Goal: Task Accomplishment & Management: Manage account settings

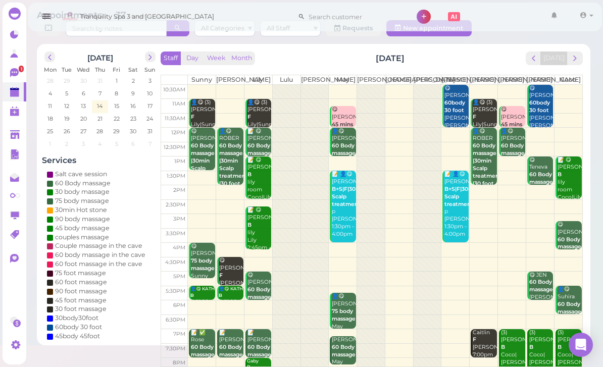
scroll to position [20, 0]
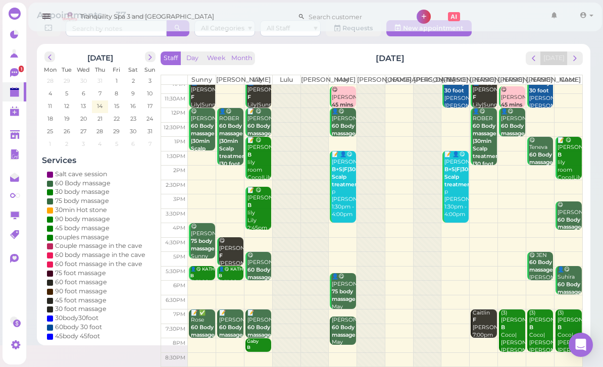
click at [578, 54] on span "next" at bounding box center [576, 59] width 10 height 10
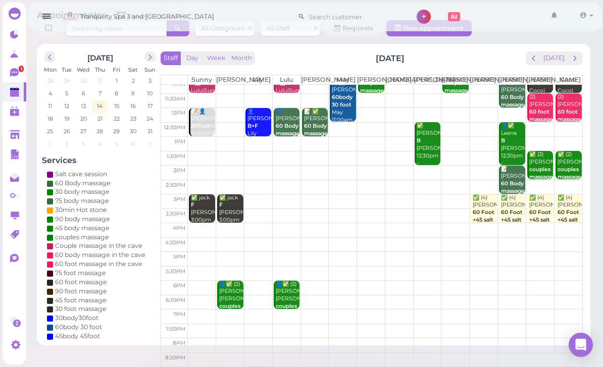
scroll to position [0, 0]
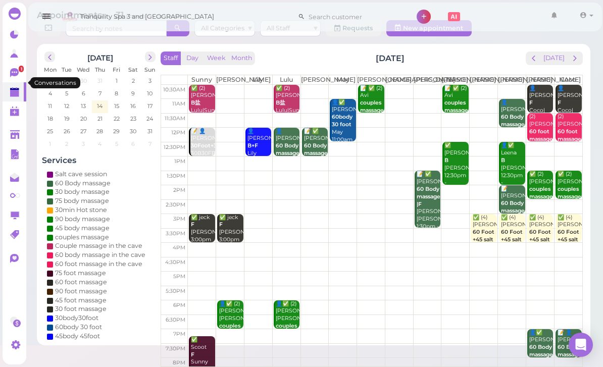
click at [13, 68] on icon at bounding box center [15, 73] width 11 height 11
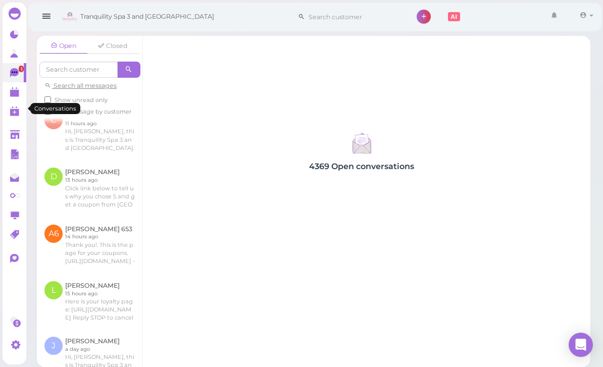
scroll to position [825, 0]
click at [15, 44] on link at bounding box center [15, 53] width 24 height 19
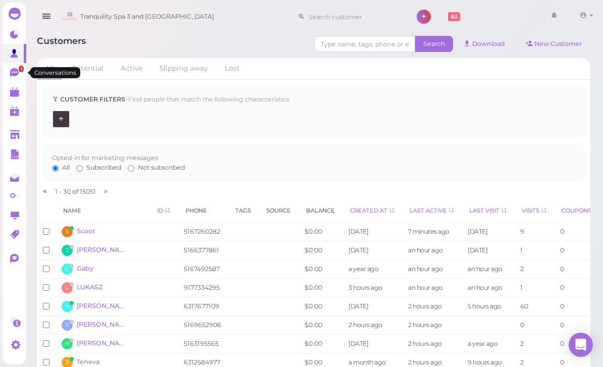
click at [13, 73] on icon at bounding box center [15, 72] width 6 height 2
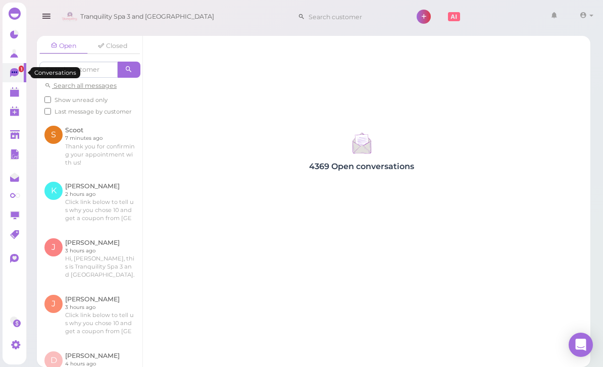
click at [13, 92] on polygon at bounding box center [14, 93] width 9 height 7
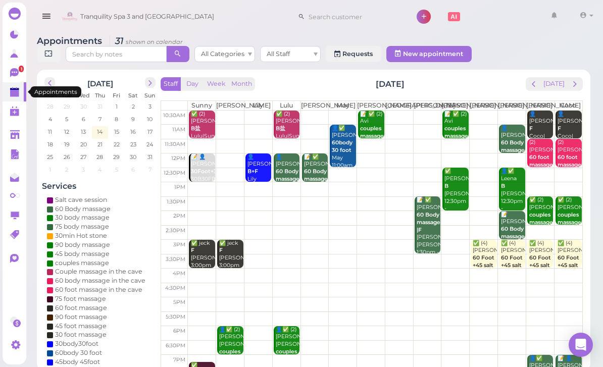
click at [14, 78] on icon at bounding box center [15, 73] width 11 height 11
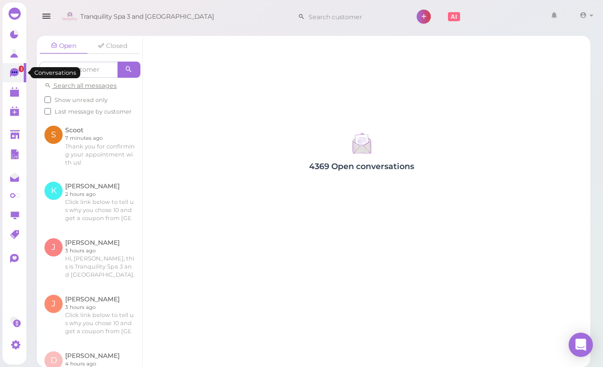
click at [13, 72] on icon at bounding box center [15, 72] width 6 height 2
click at [17, 70] on icon at bounding box center [14, 72] width 9 height 9
click at [14, 71] on icon at bounding box center [14, 72] width 9 height 9
click at [19, 77] on icon at bounding box center [15, 73] width 11 height 11
click at [13, 51] on polygon at bounding box center [14, 51] width 4 height 5
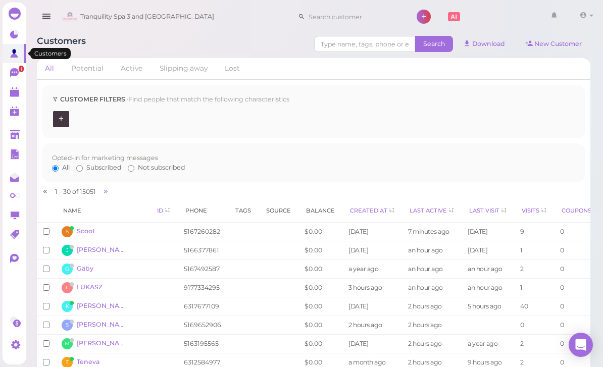
click at [11, 89] on polygon at bounding box center [14, 89] width 9 height 2
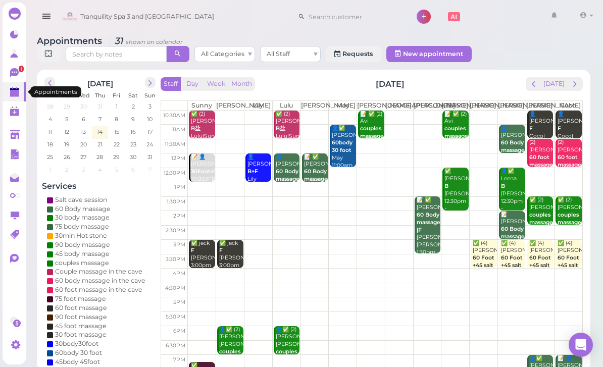
click at [11, 67] on link "1" at bounding box center [15, 72] width 24 height 19
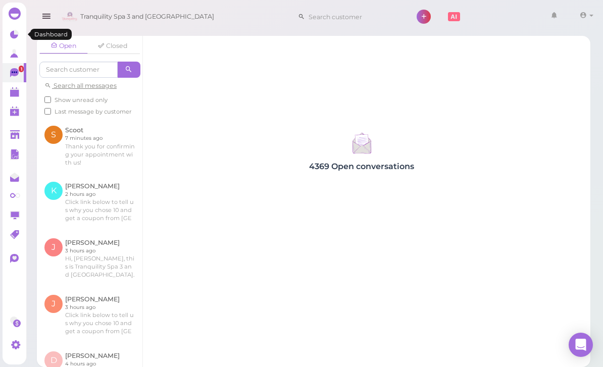
click at [15, 40] on link at bounding box center [15, 34] width 24 height 19
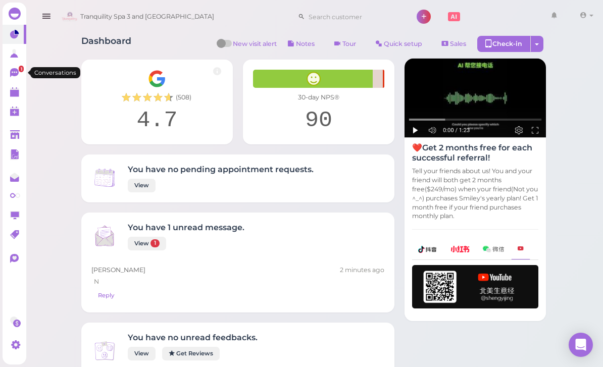
click at [15, 74] on icon at bounding box center [14, 72] width 9 height 9
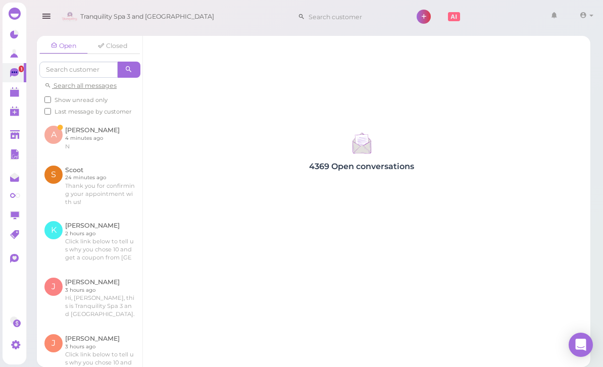
click at [62, 128] on link at bounding box center [90, 137] width 106 height 39
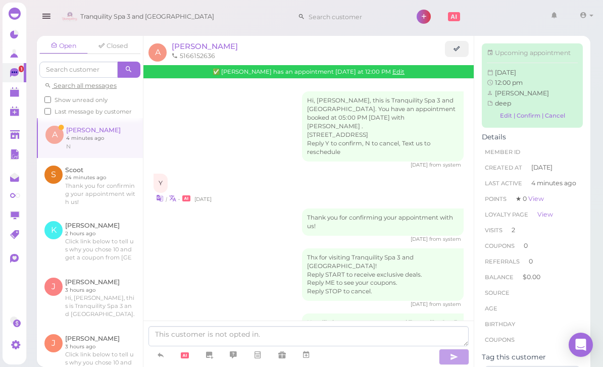
scroll to position [581, 0]
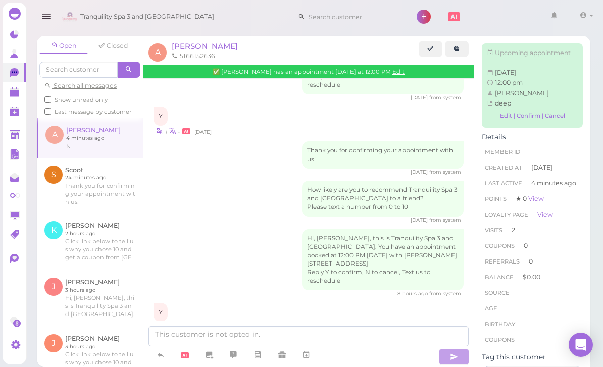
click at [185, 50] on span "[PERSON_NAME]" at bounding box center [205, 46] width 66 height 10
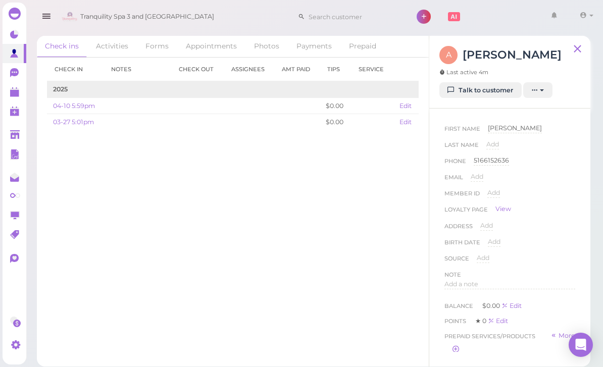
click at [211, 50] on link "Appointments" at bounding box center [211, 46] width 67 height 21
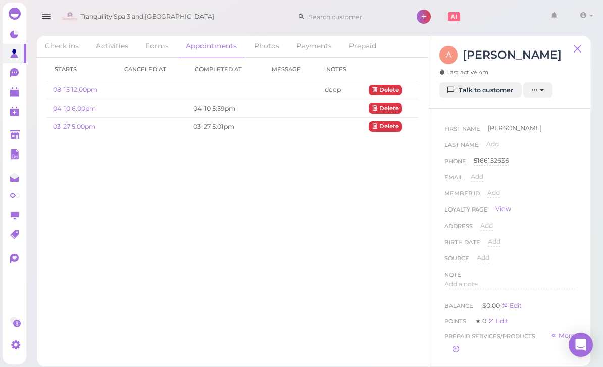
click at [72, 94] on link "08-15 12:00pm" at bounding box center [75, 90] width 44 height 8
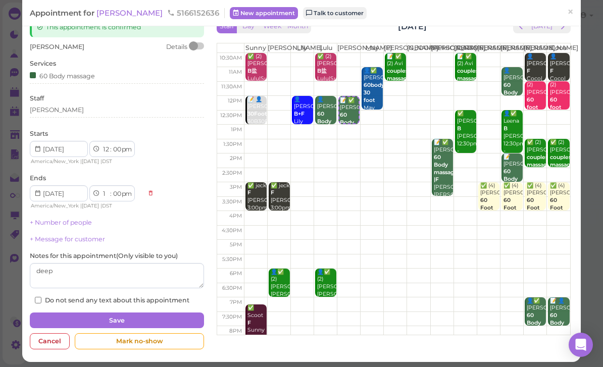
scroll to position [24, 0]
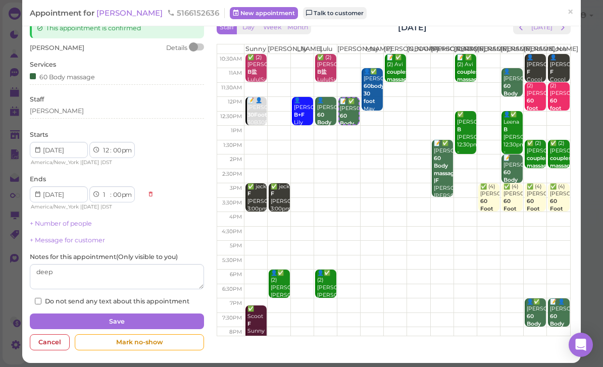
click at [40, 337] on div "Cancel" at bounding box center [50, 343] width 40 height 16
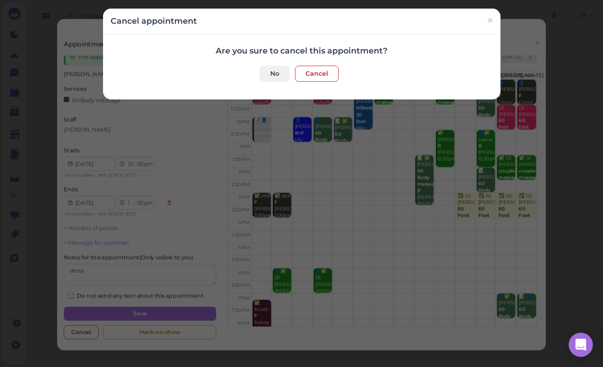
click at [315, 72] on button "Cancel" at bounding box center [317, 74] width 44 height 16
